Goal: Task Accomplishment & Management: Use online tool/utility

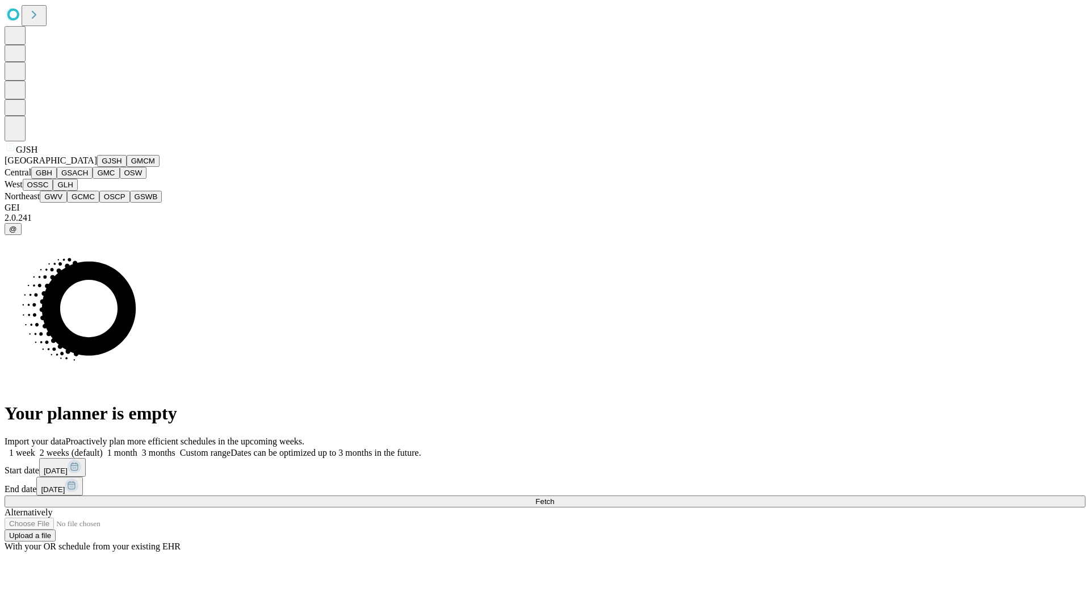
click at [97, 167] on button "GJSH" at bounding box center [112, 161] width 30 height 12
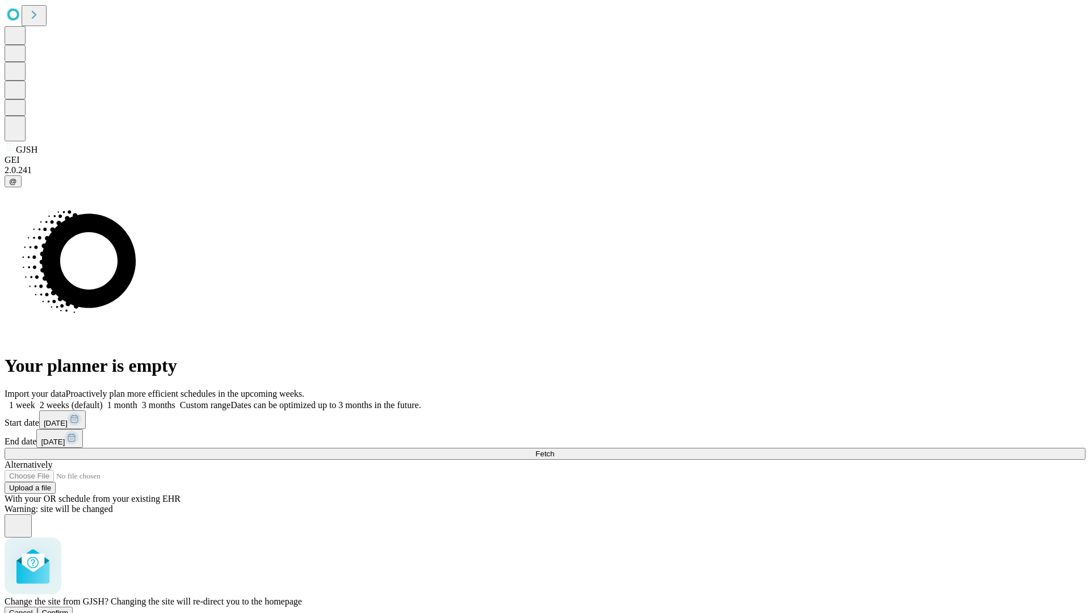
click at [69, 609] on span "Confirm" at bounding box center [55, 613] width 27 height 9
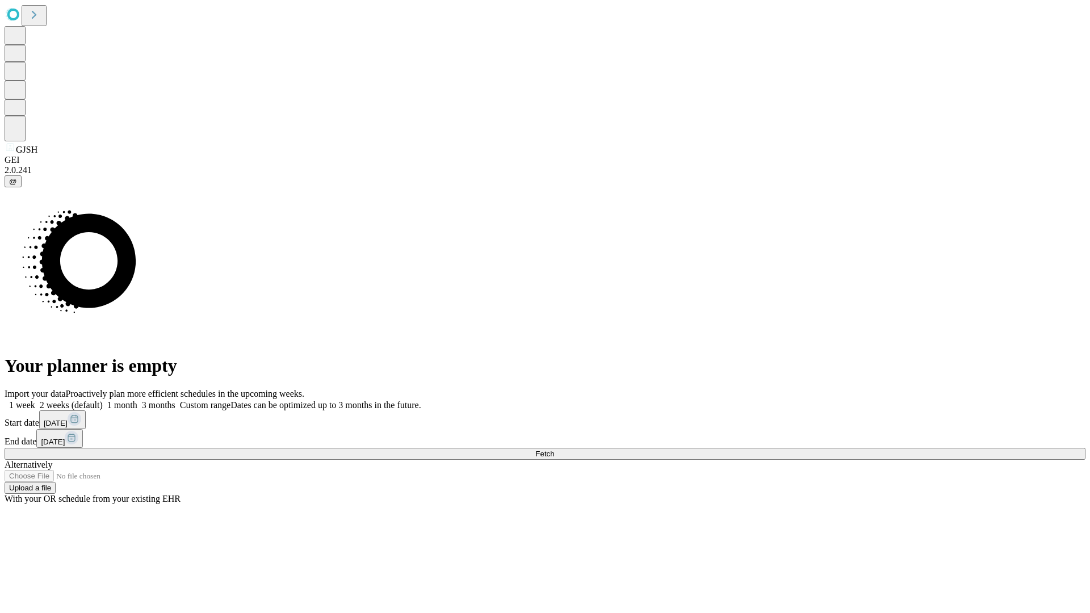
click at [137, 400] on label "1 month" at bounding box center [120, 405] width 35 height 10
click at [554, 450] on span "Fetch" at bounding box center [545, 454] width 19 height 9
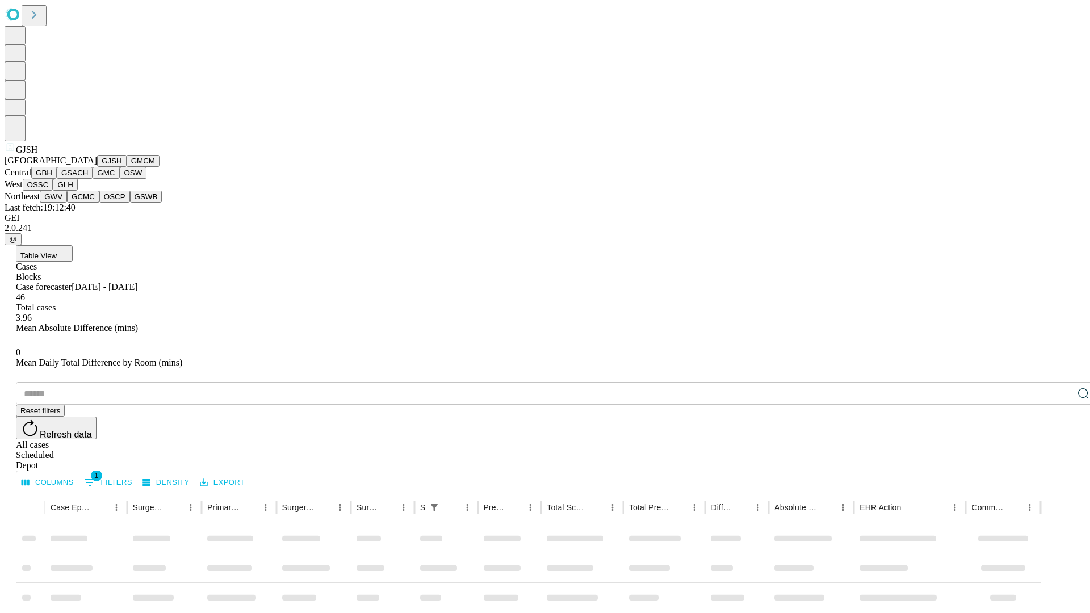
click at [127, 167] on button "GMCM" at bounding box center [143, 161] width 33 height 12
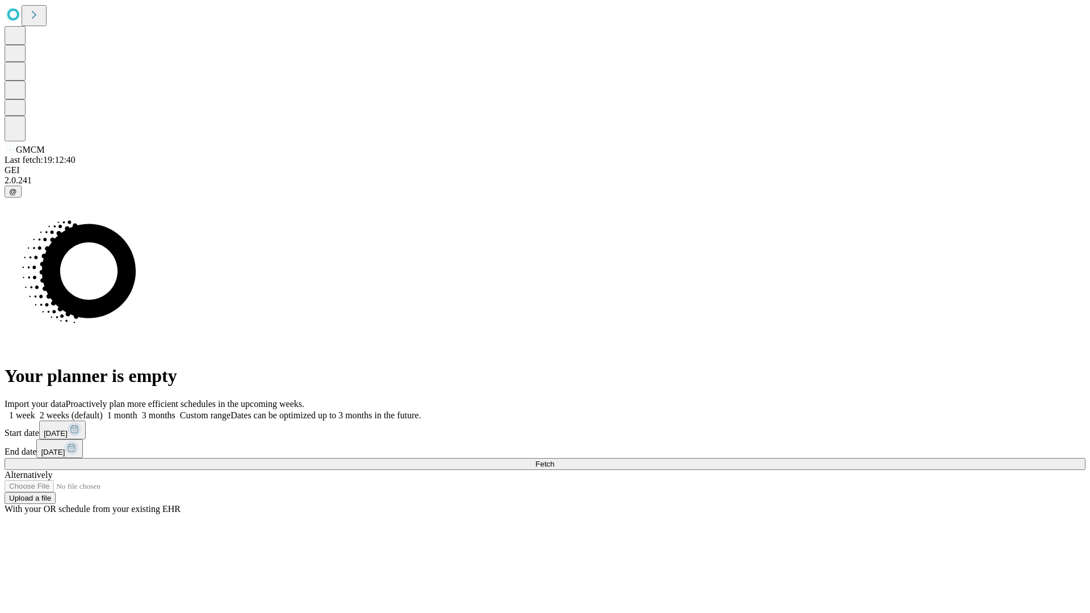
click at [137, 411] on label "1 month" at bounding box center [120, 416] width 35 height 10
click at [554, 460] on span "Fetch" at bounding box center [545, 464] width 19 height 9
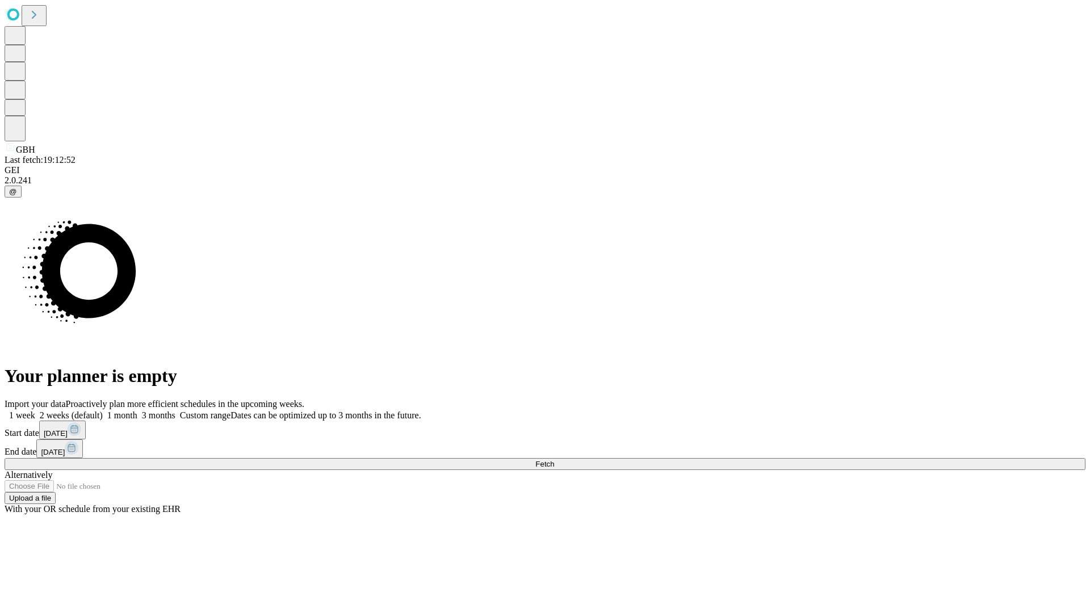
click at [137, 411] on label "1 month" at bounding box center [120, 416] width 35 height 10
click at [554, 460] on span "Fetch" at bounding box center [545, 464] width 19 height 9
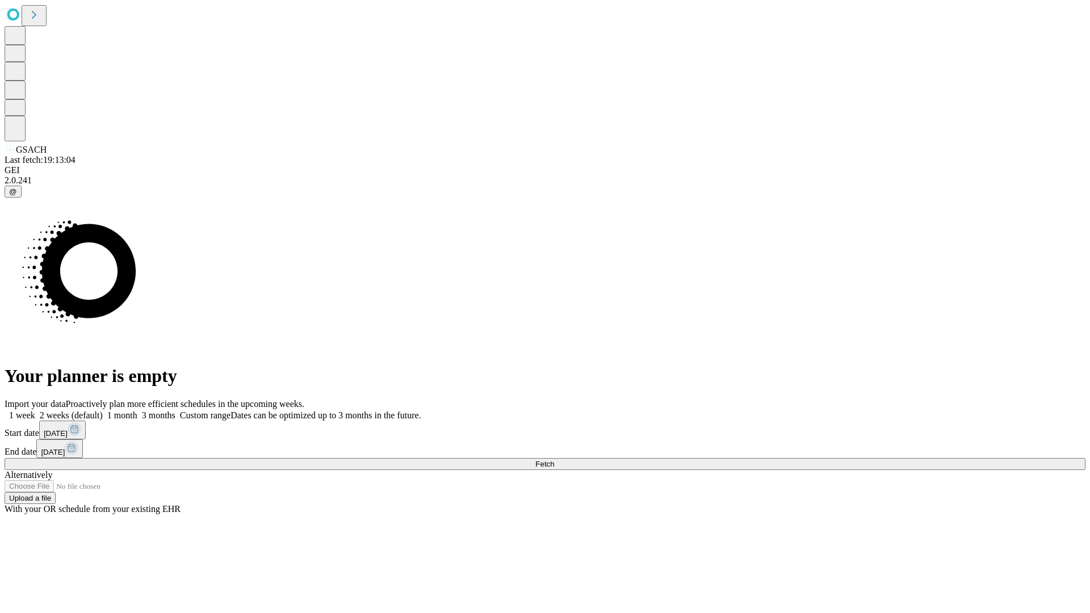
click at [137, 411] on label "1 month" at bounding box center [120, 416] width 35 height 10
click at [554, 460] on span "Fetch" at bounding box center [545, 464] width 19 height 9
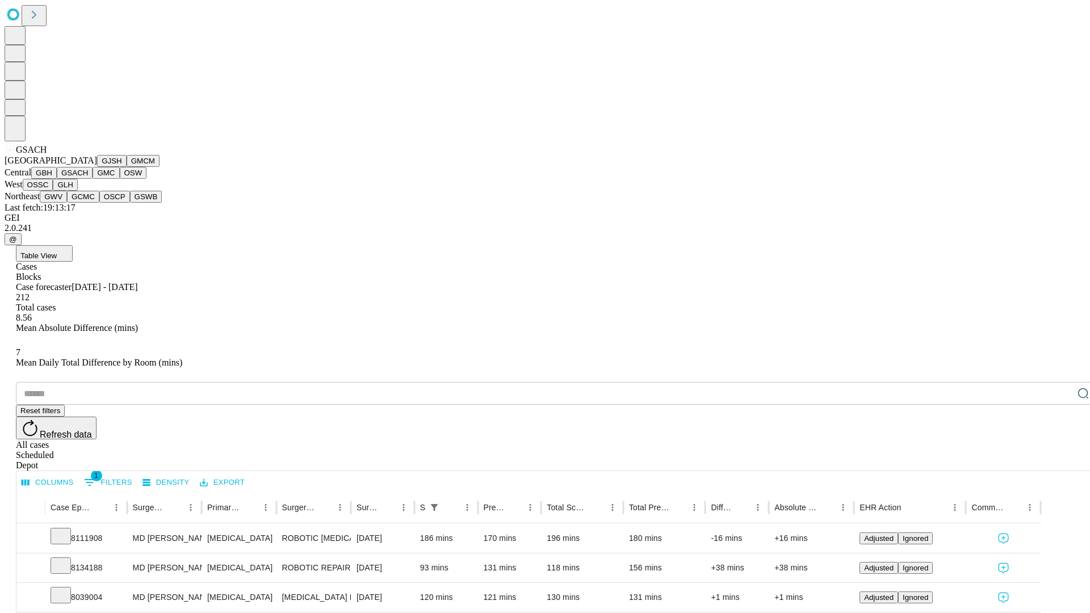
click at [93, 179] on button "GMC" at bounding box center [106, 173] width 27 height 12
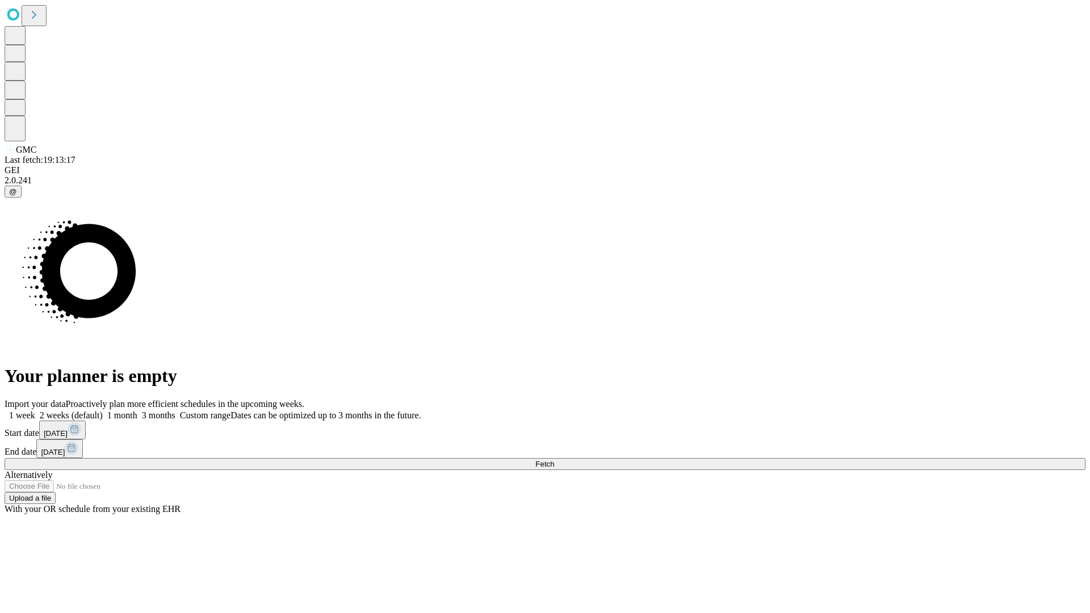
click at [137, 411] on label "1 month" at bounding box center [120, 416] width 35 height 10
click at [554, 460] on span "Fetch" at bounding box center [545, 464] width 19 height 9
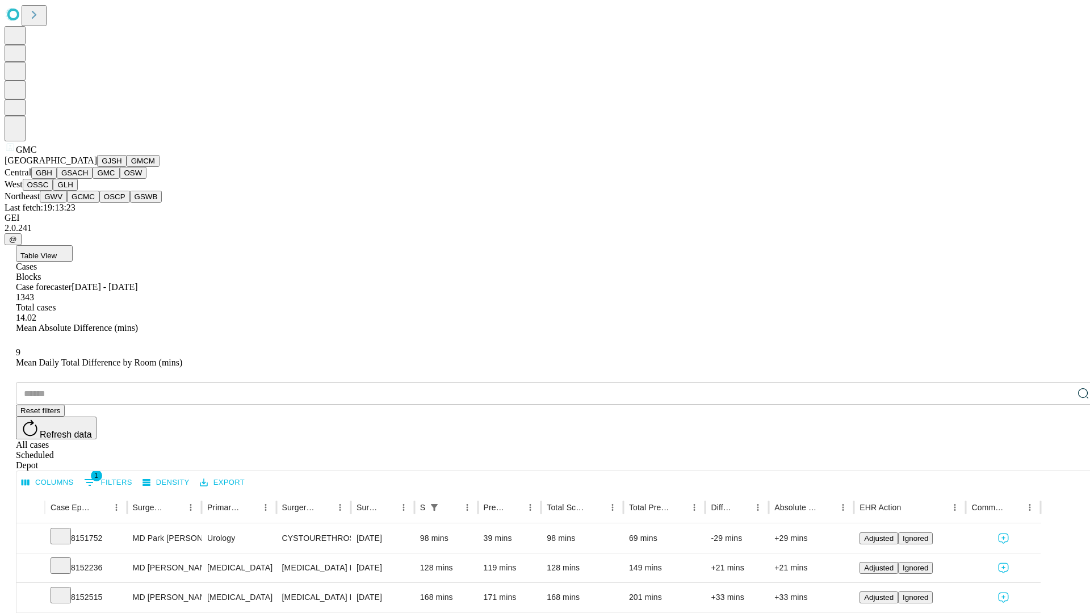
click at [120, 179] on button "OSW" at bounding box center [133, 173] width 27 height 12
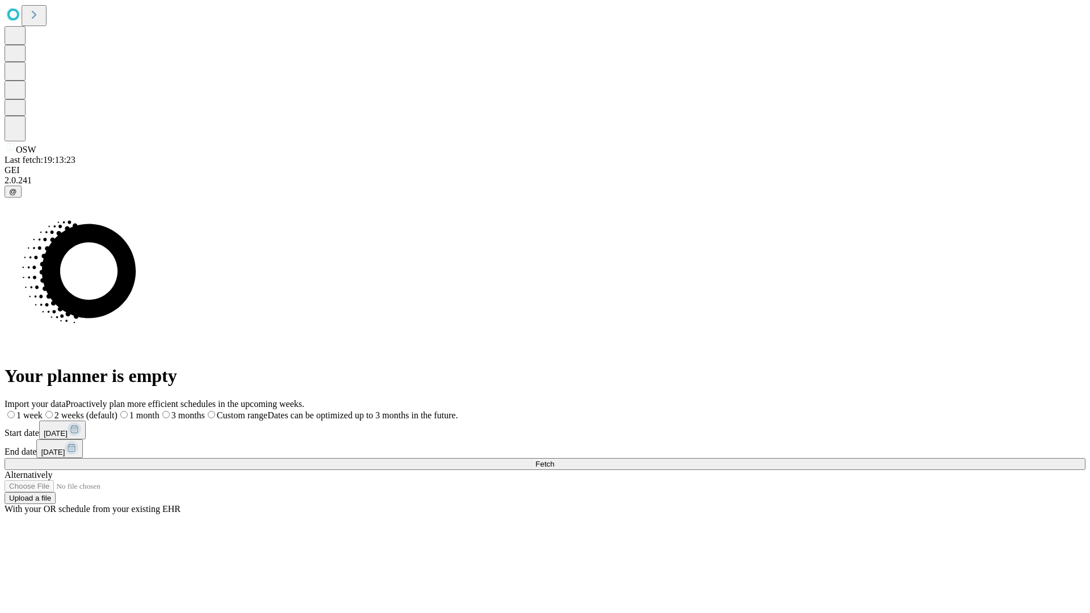
click at [554, 460] on span "Fetch" at bounding box center [545, 464] width 19 height 9
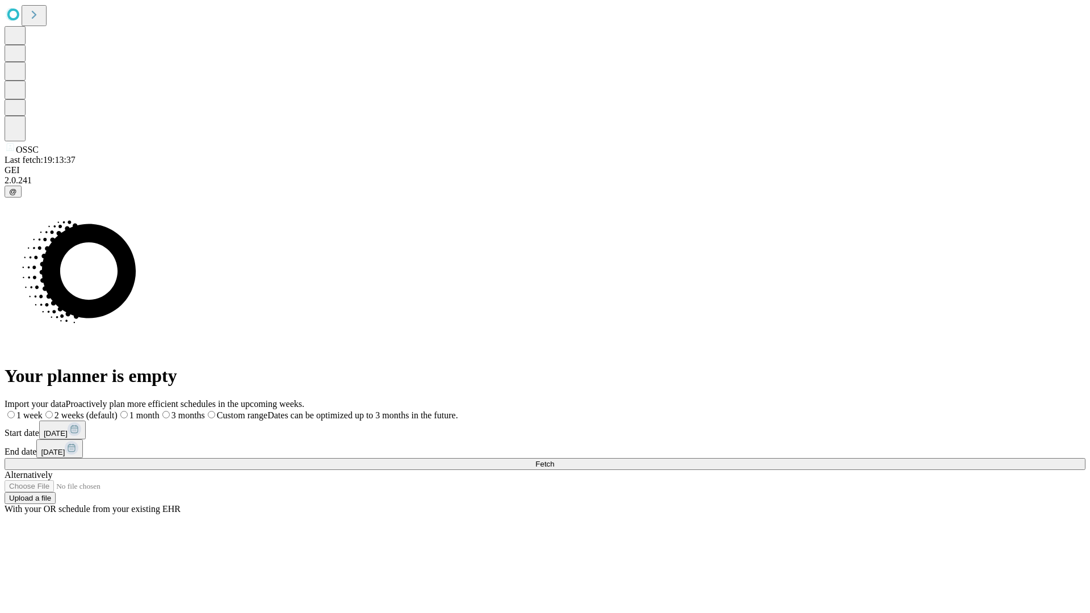
click at [554, 460] on span "Fetch" at bounding box center [545, 464] width 19 height 9
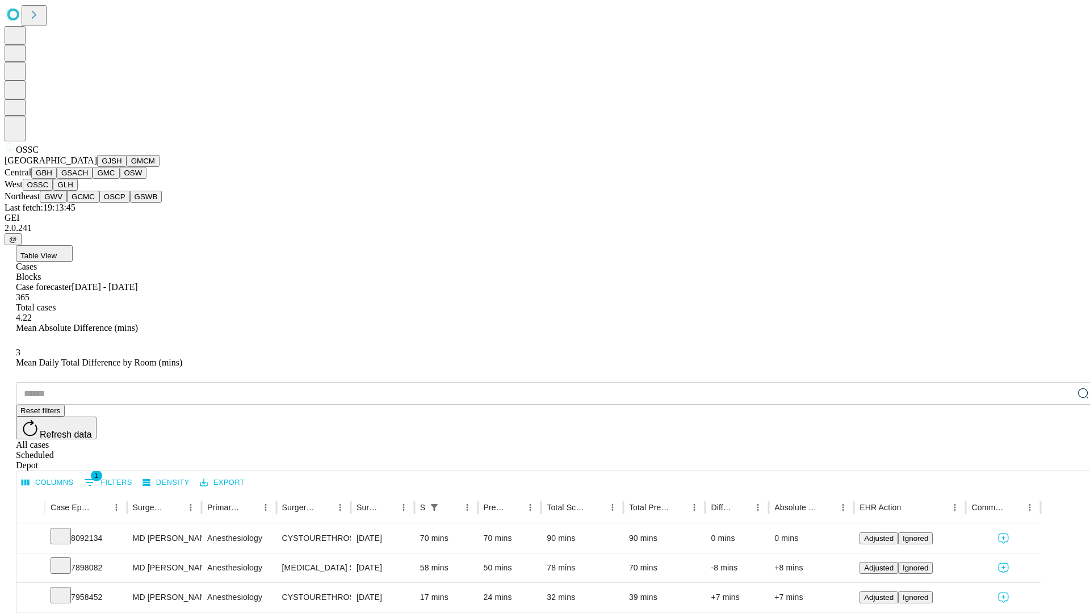
click at [77, 191] on button "GLH" at bounding box center [65, 185] width 24 height 12
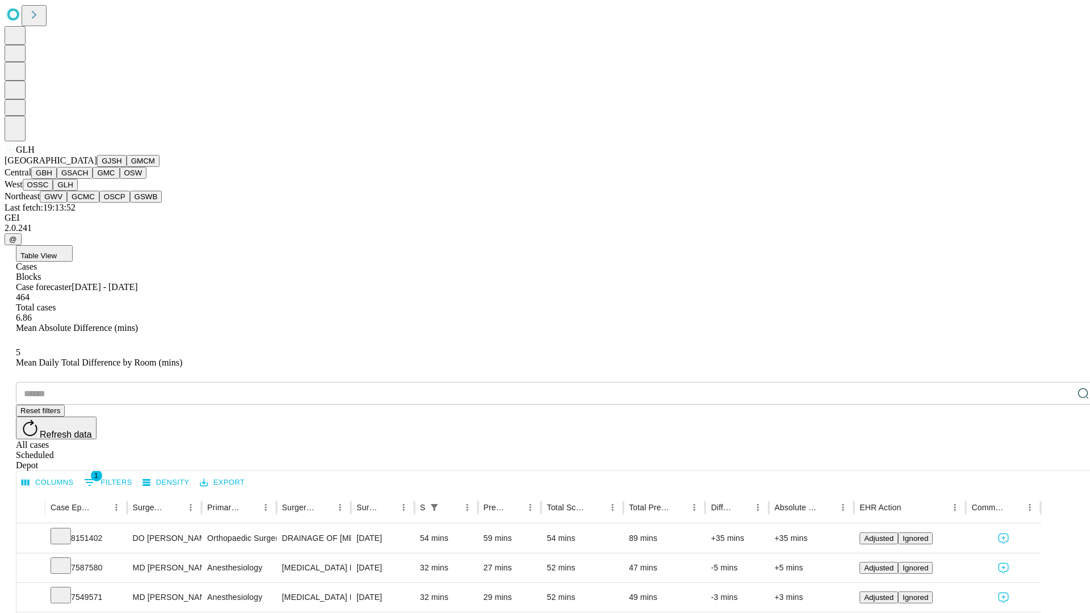
click at [67, 203] on button "GWV" at bounding box center [53, 197] width 27 height 12
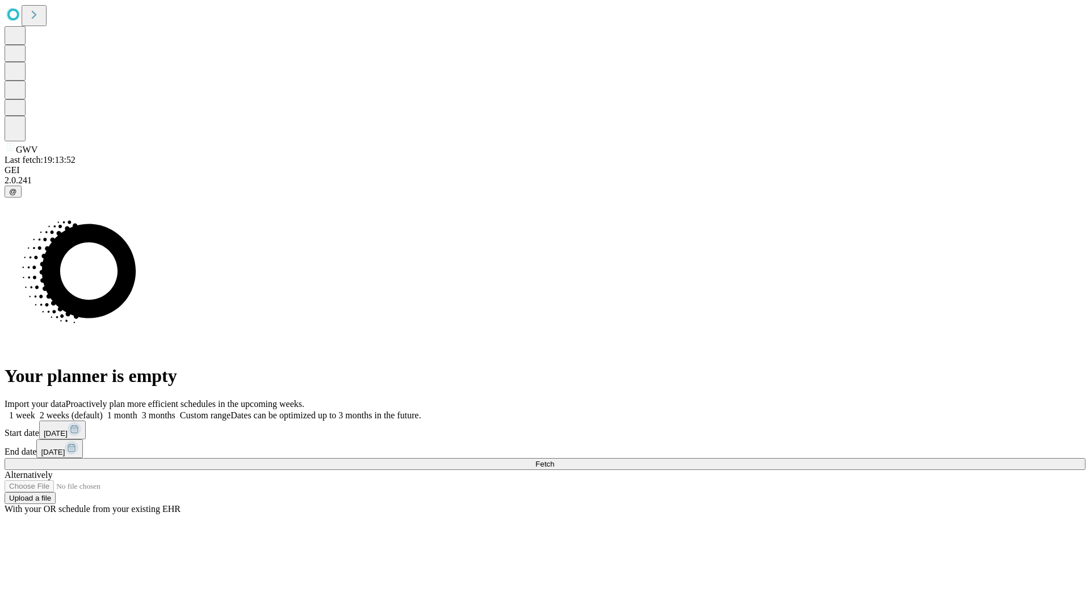
click at [137, 411] on label "1 month" at bounding box center [120, 416] width 35 height 10
click at [554, 460] on span "Fetch" at bounding box center [545, 464] width 19 height 9
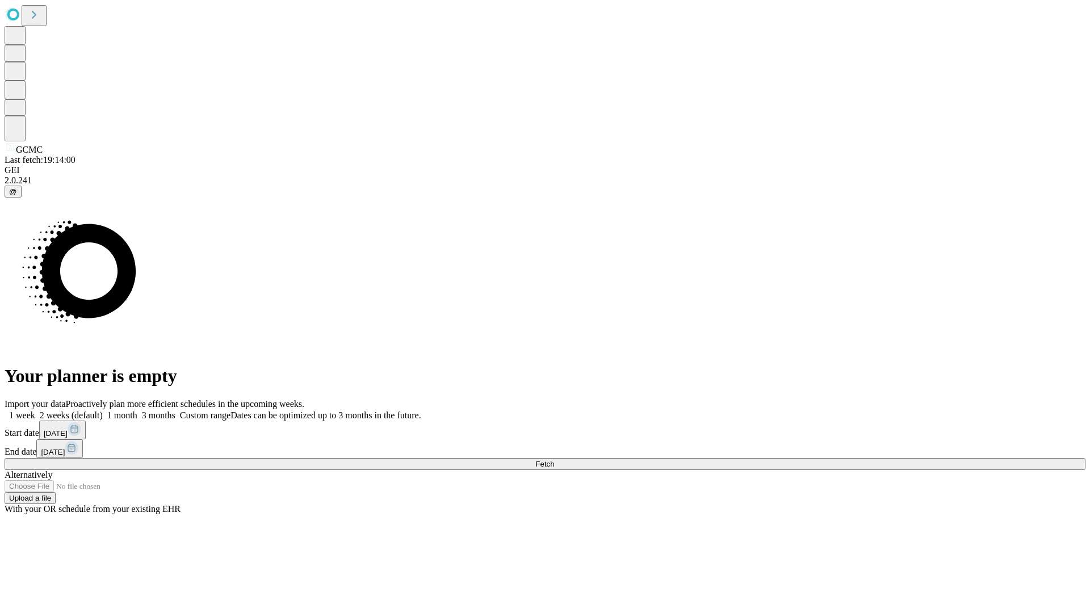
click at [137, 411] on label "1 month" at bounding box center [120, 416] width 35 height 10
click at [554, 460] on span "Fetch" at bounding box center [545, 464] width 19 height 9
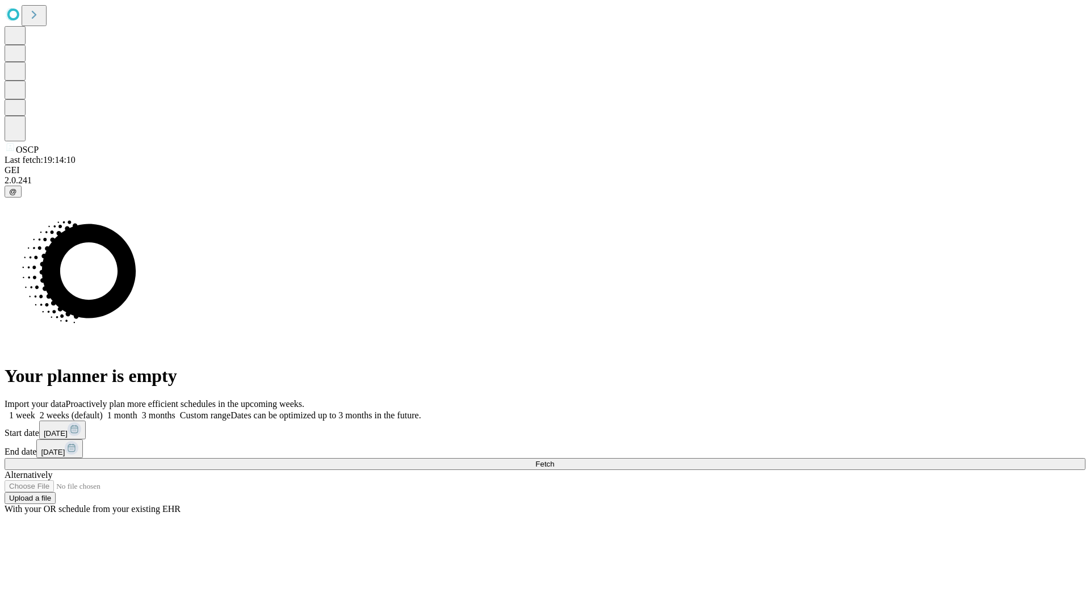
click at [554, 460] on span "Fetch" at bounding box center [545, 464] width 19 height 9
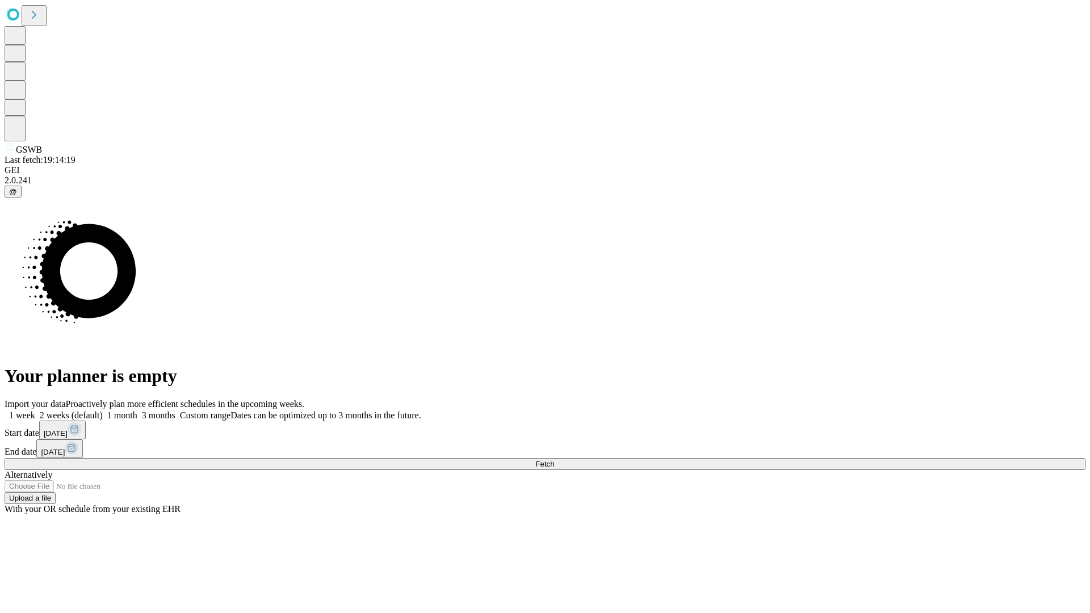
click at [137, 411] on label "1 month" at bounding box center [120, 416] width 35 height 10
click at [554, 460] on span "Fetch" at bounding box center [545, 464] width 19 height 9
